Goal: Transaction & Acquisition: Purchase product/service

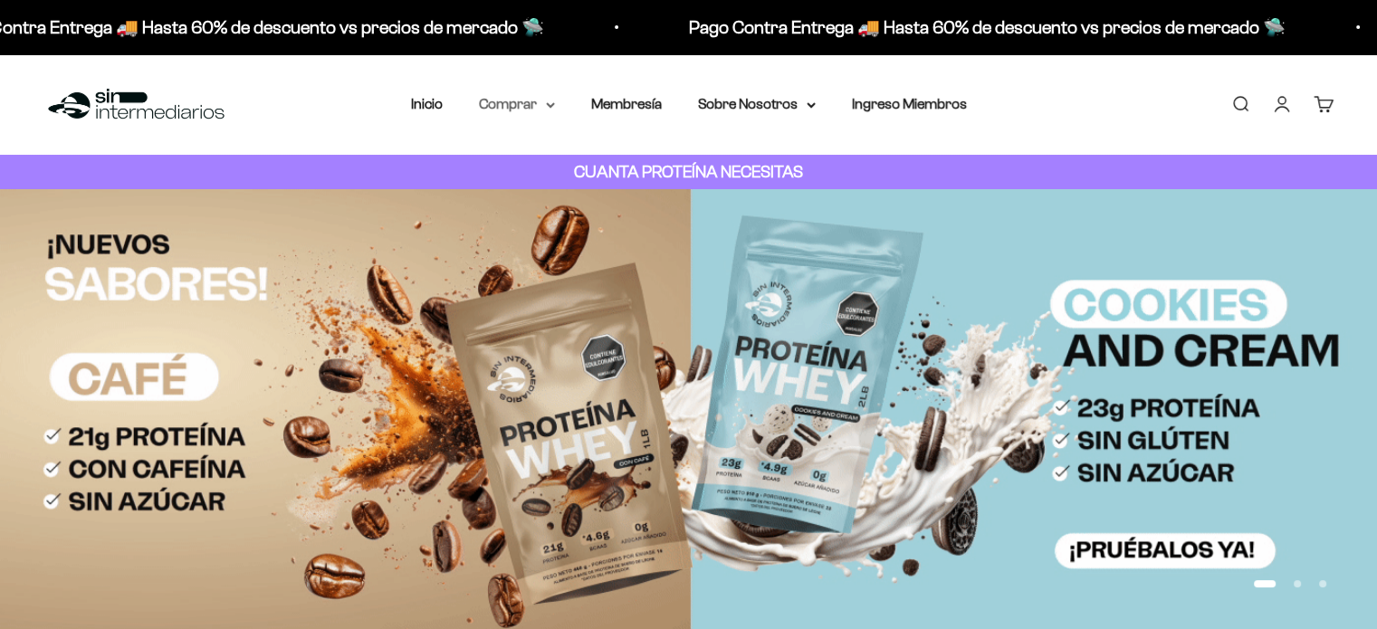
click at [531, 103] on summary "Comprar" at bounding box center [517, 104] width 76 height 24
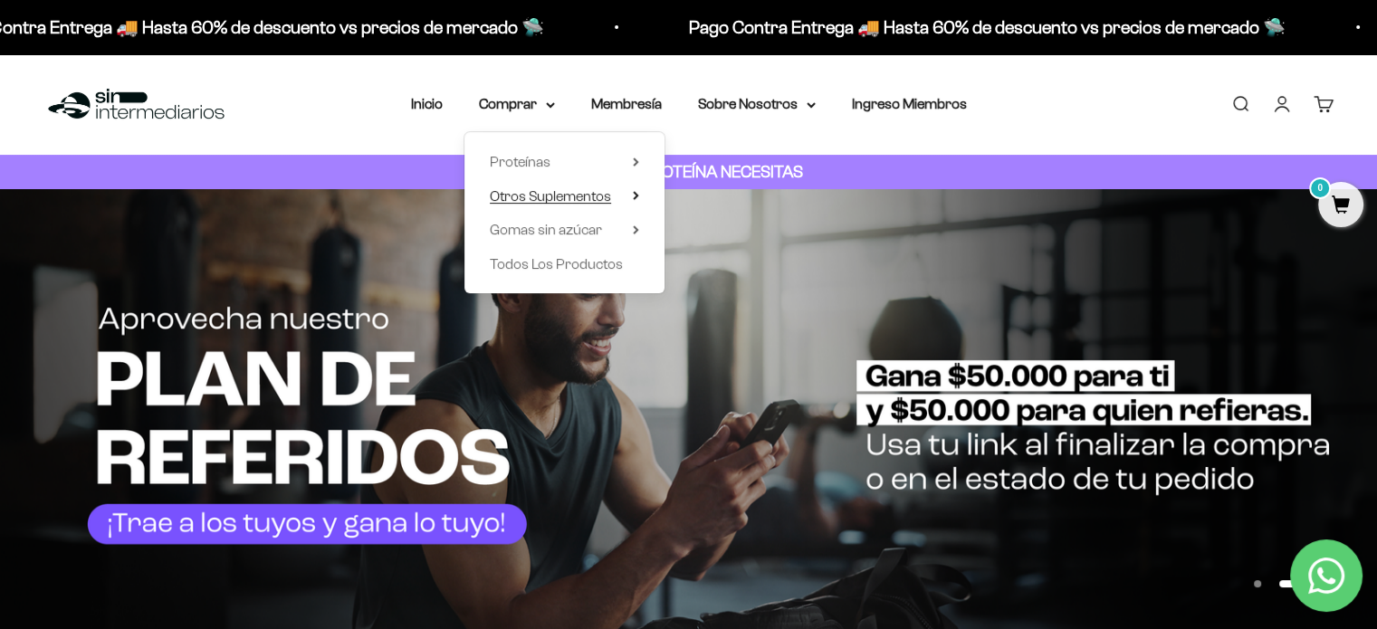
click at [587, 199] on span "Otros Suplementos" at bounding box center [550, 195] width 121 height 15
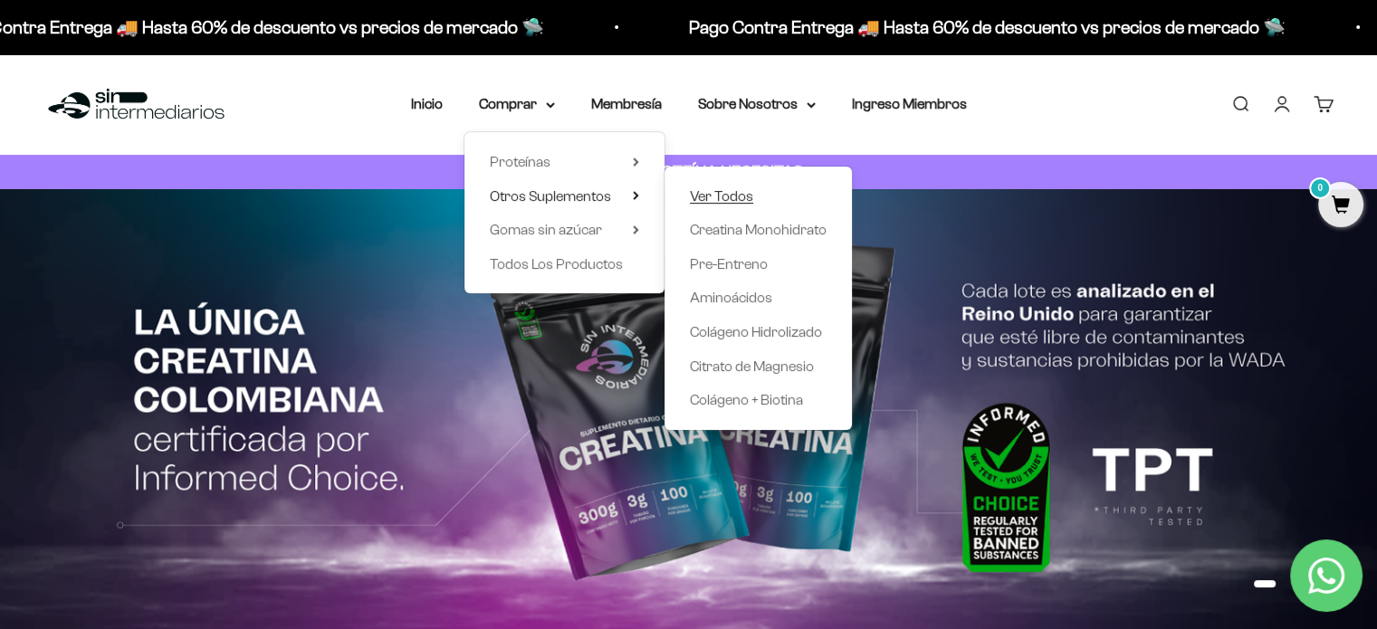
click at [733, 191] on span "Ver Todos" at bounding box center [721, 195] width 63 height 15
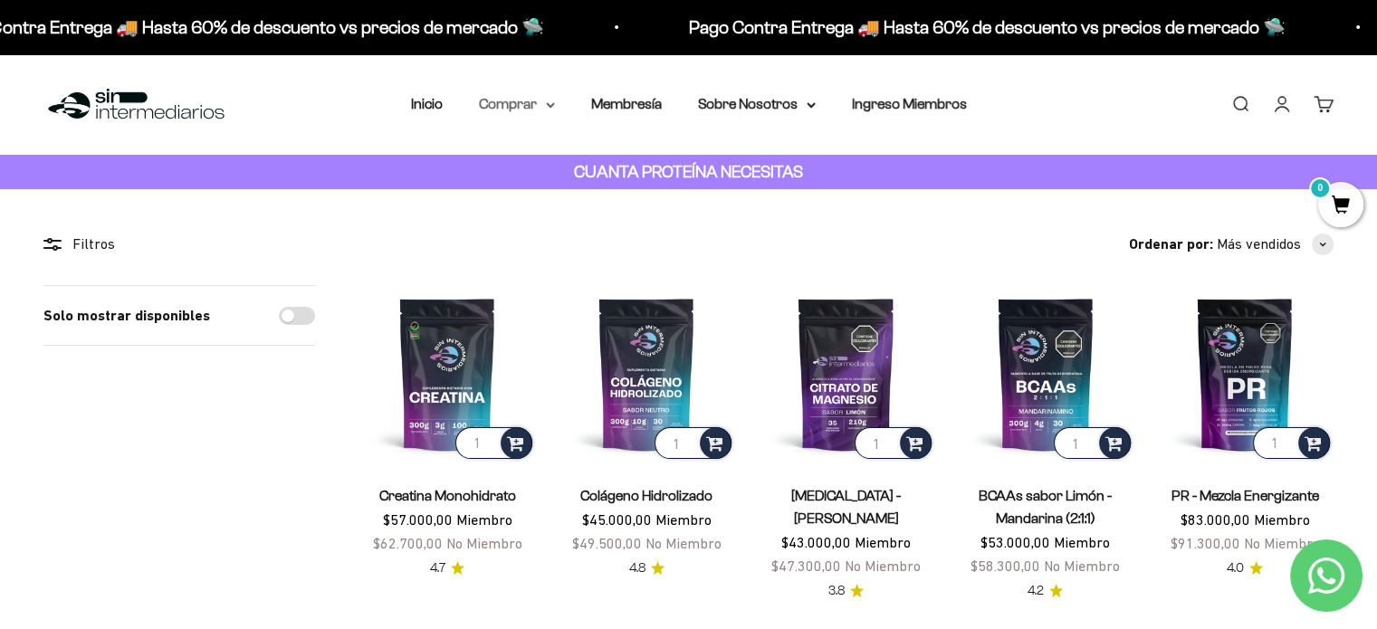
click at [521, 110] on summary "Comprar" at bounding box center [517, 104] width 76 height 24
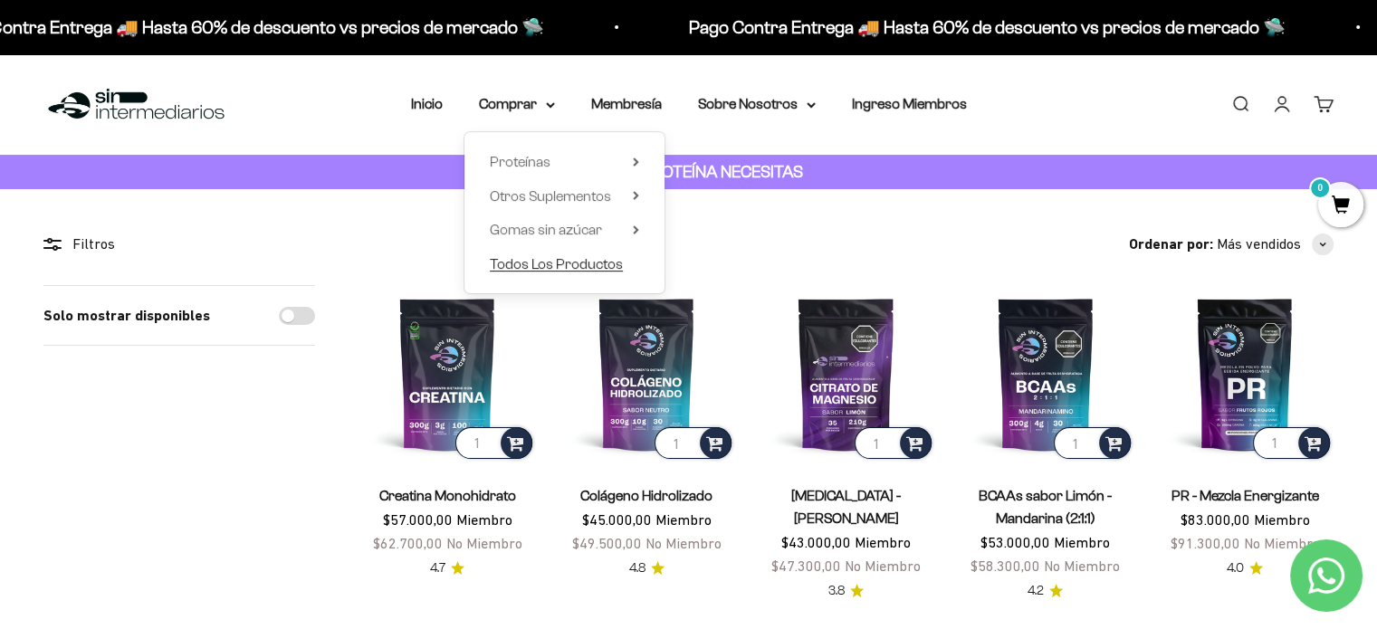
click at [540, 259] on span "Todos Los Productos" at bounding box center [556, 263] width 133 height 15
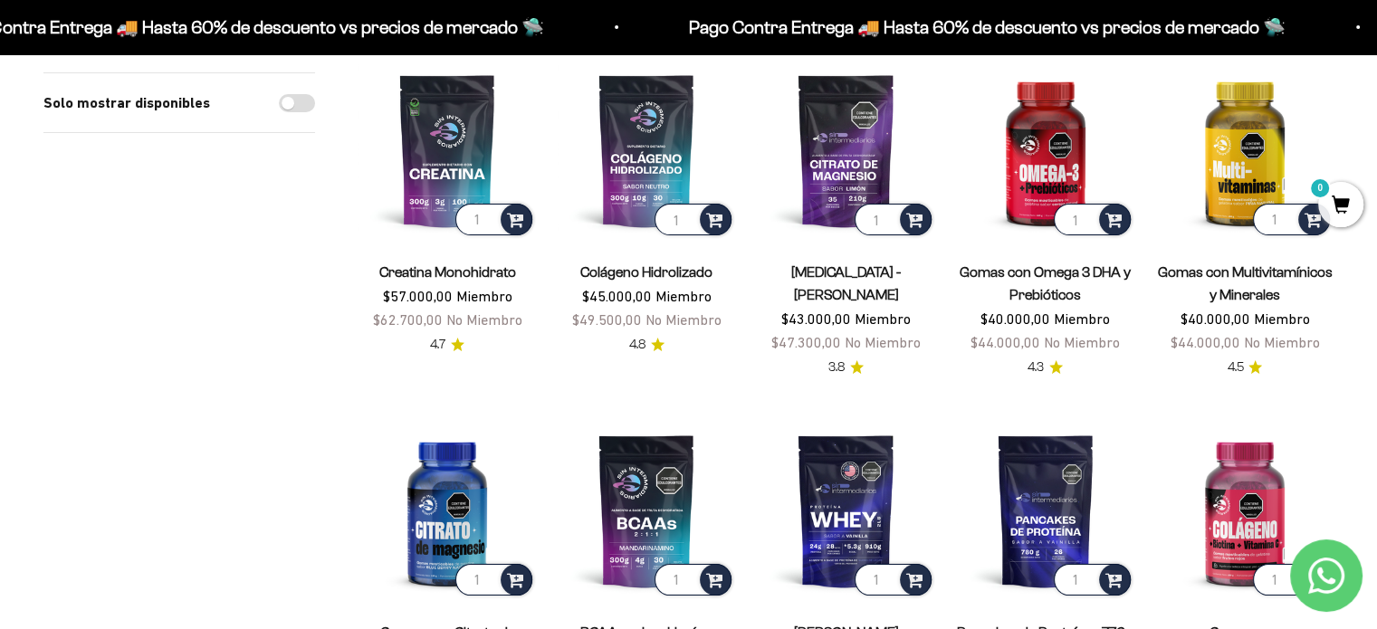
scroll to position [225, 0]
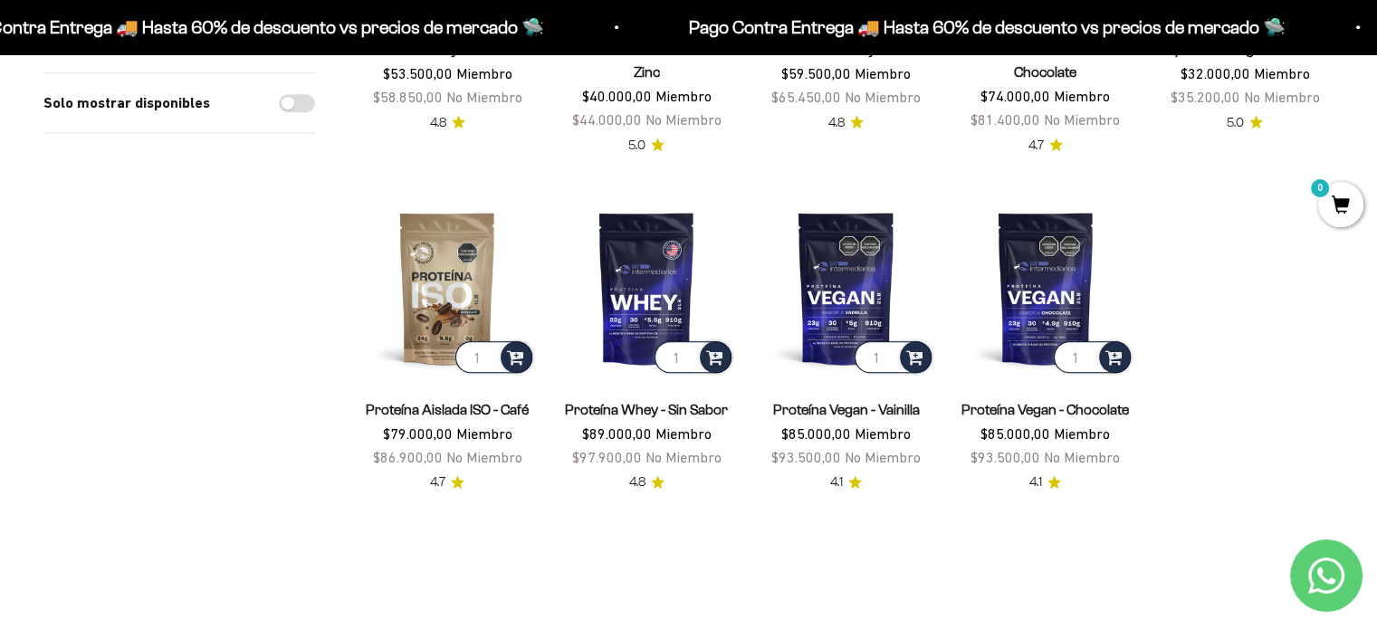
scroll to position [1572, 0]
